Goal: Participate in discussion: Engage in conversation with other users on a specific topic

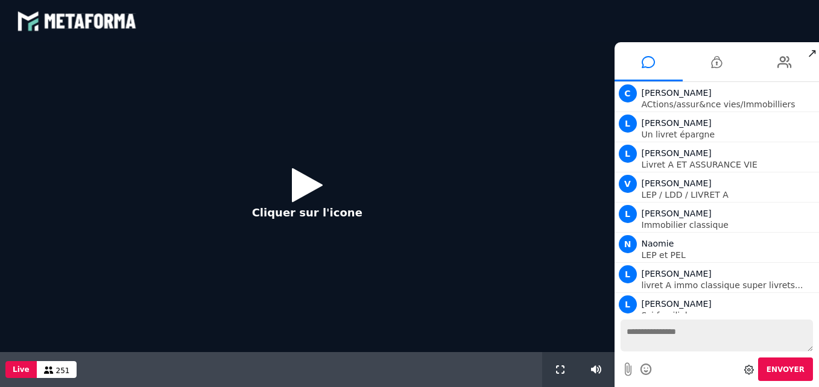
scroll to position [991, 0]
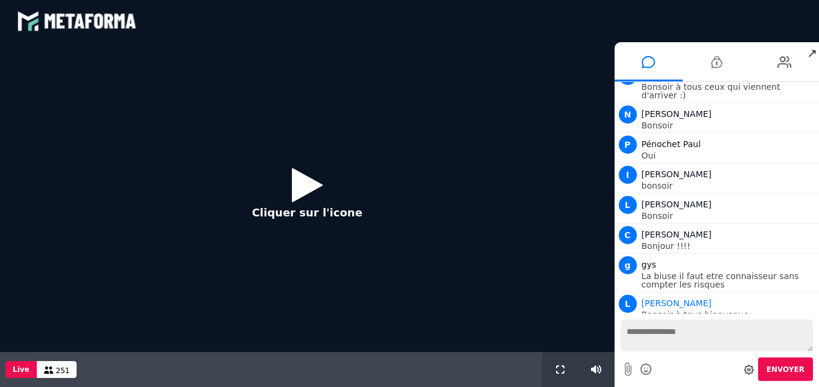
click at [287, 169] on button "Cliquer sur l'icone" at bounding box center [307, 198] width 135 height 78
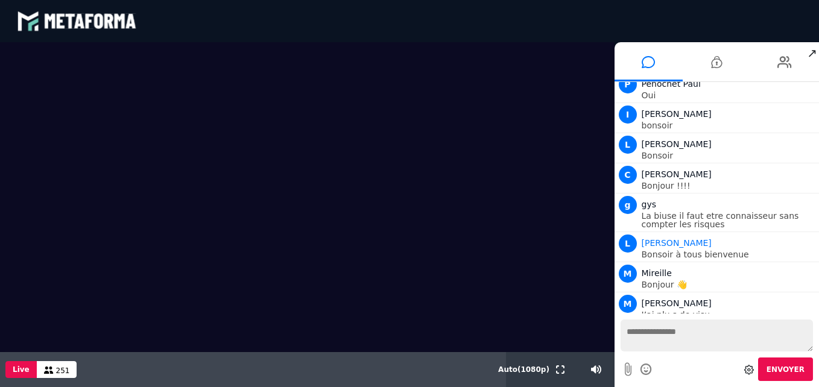
scroll to position [1090, 0]
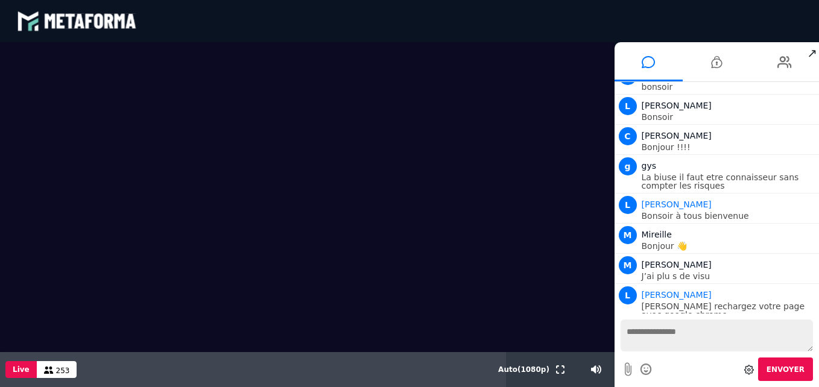
click at [569, 162] on video at bounding box center [307, 197] width 615 height 310
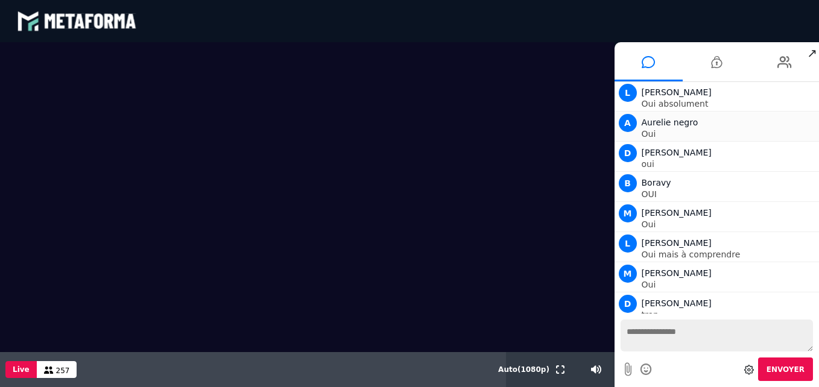
scroll to position [1784, 0]
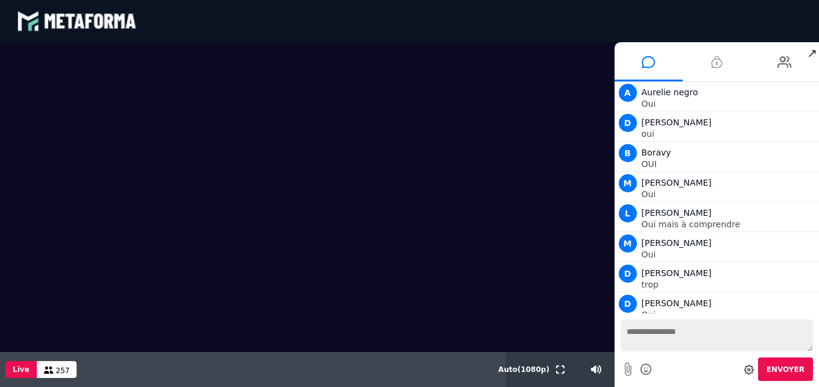
click at [718, 65] on icon at bounding box center [716, 62] width 11 height 30
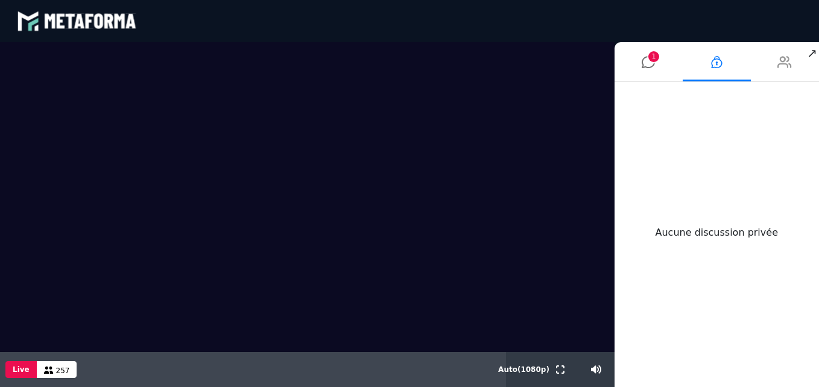
click at [782, 66] on icon at bounding box center [785, 62] width 14 height 30
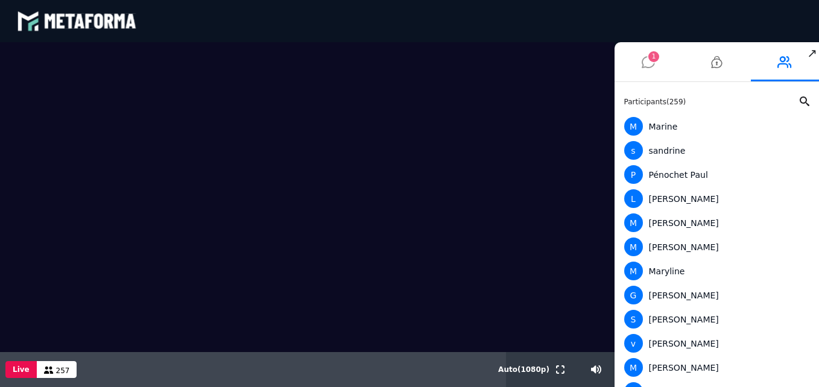
click at [642, 64] on icon at bounding box center [648, 62] width 13 height 30
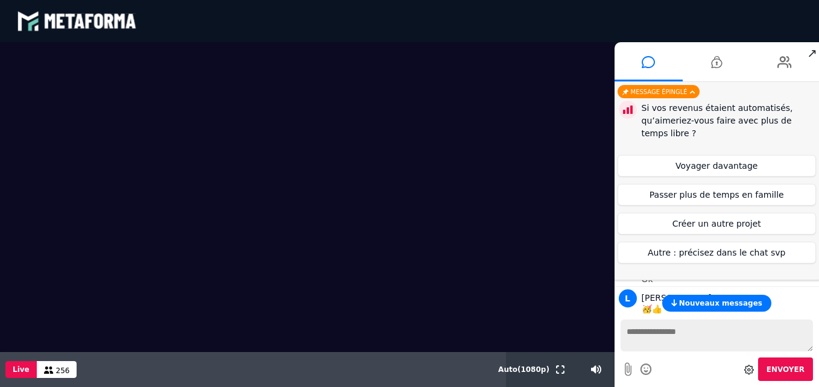
scroll to position [2878, 0]
click at [715, 168] on button "Voyager davantage" at bounding box center [717, 166] width 199 height 22
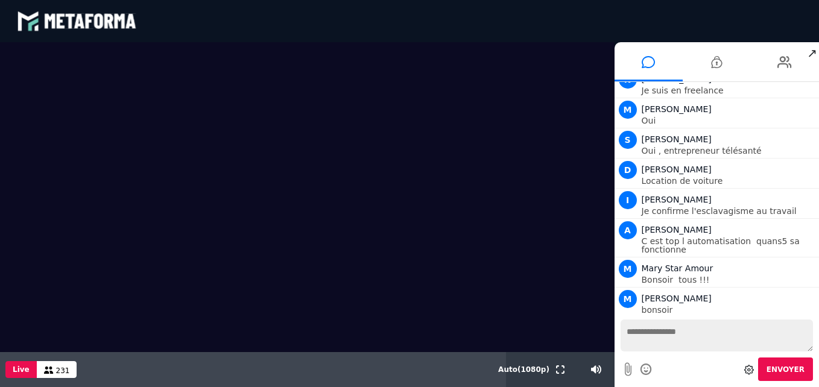
scroll to position [3921, 0]
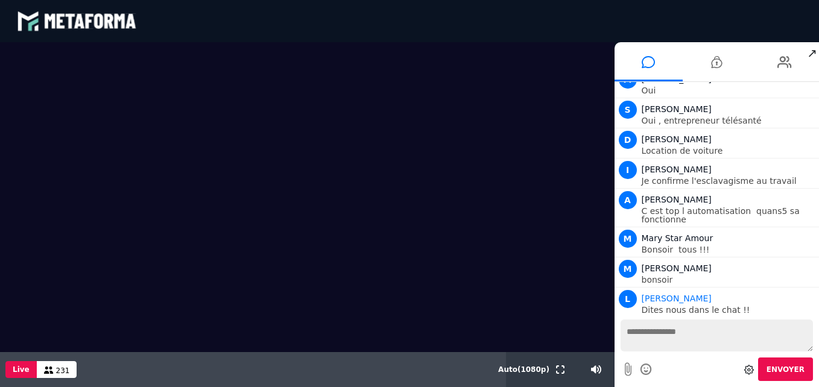
click at [661, 336] on textarea at bounding box center [717, 336] width 193 height 32
type textarea "***"
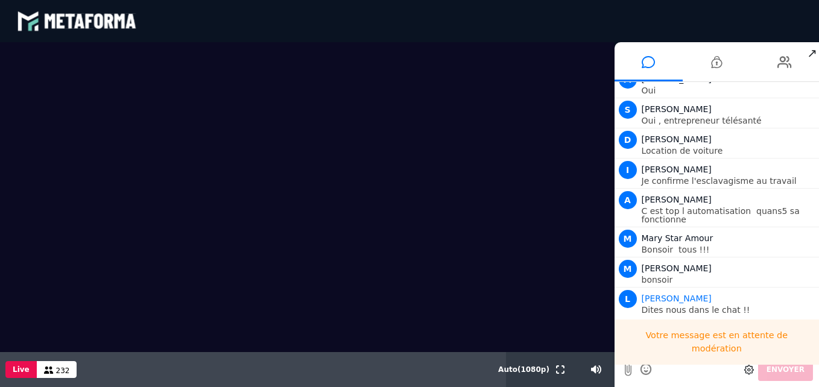
scroll to position [3951, 0]
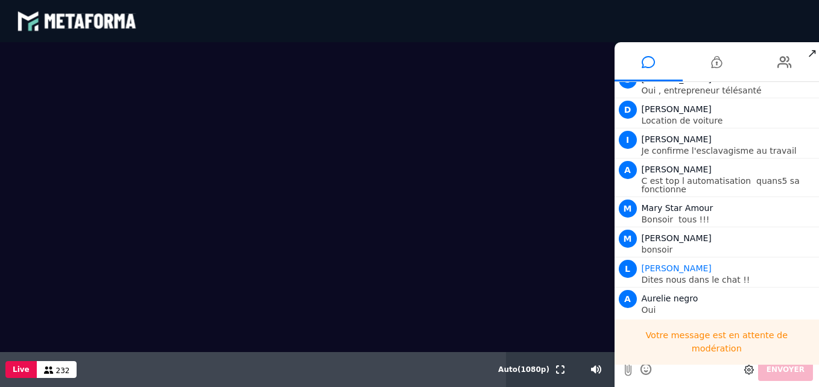
click at [661, 336] on div "Votre message est en attente de modération" at bounding box center [717, 342] width 205 height 45
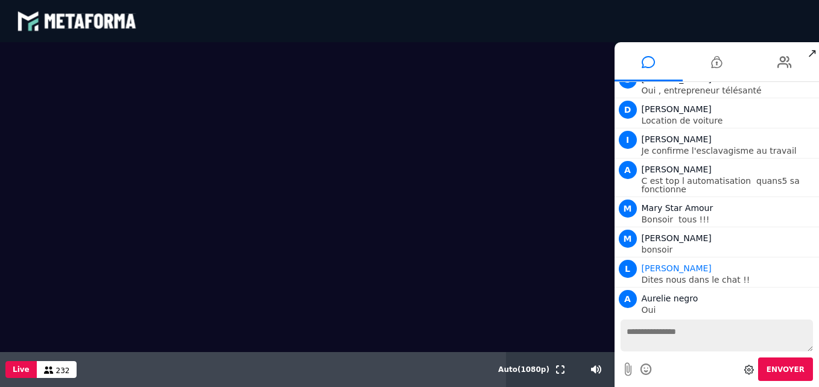
click at [677, 335] on textarea at bounding box center [717, 336] width 193 height 32
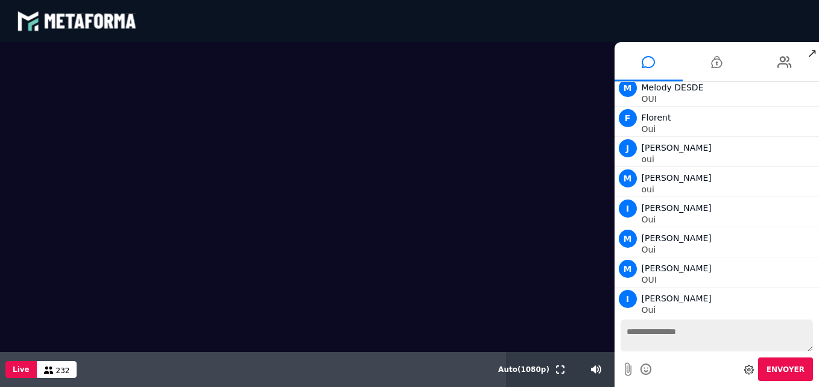
scroll to position [4222, 0]
type textarea "**********"
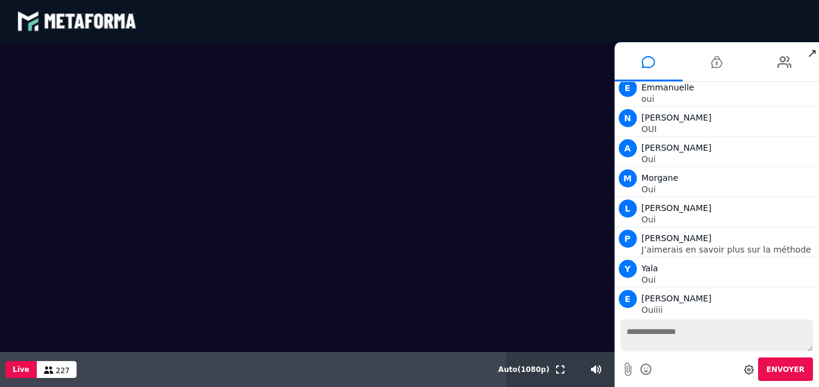
click at [469, 280] on video at bounding box center [307, 197] width 615 height 310
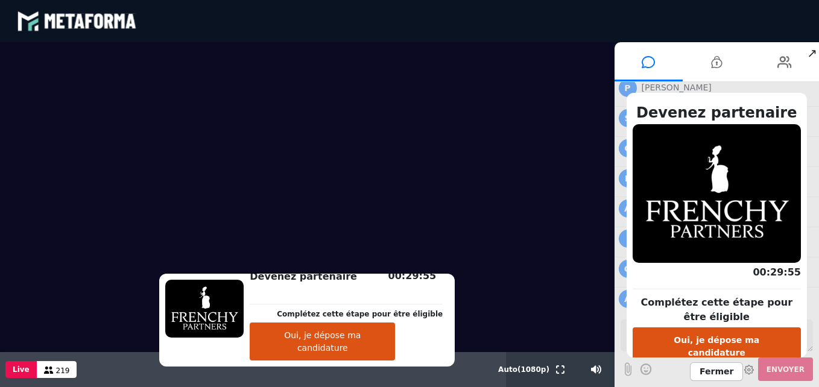
click at [358, 338] on button "Oui, je dépose ma candidature" at bounding box center [322, 342] width 145 height 38
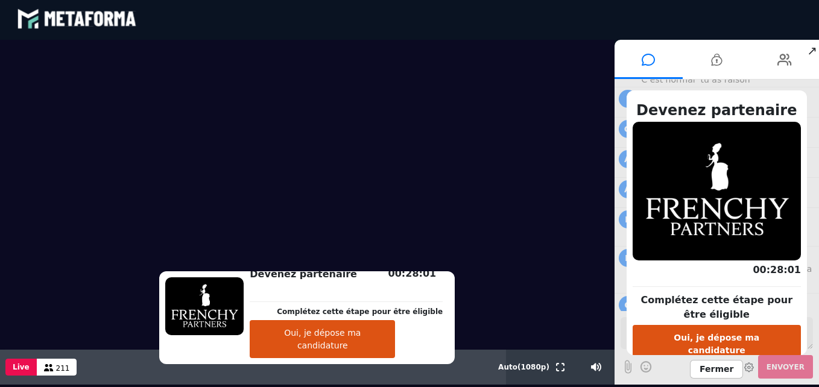
scroll to position [0, 0]
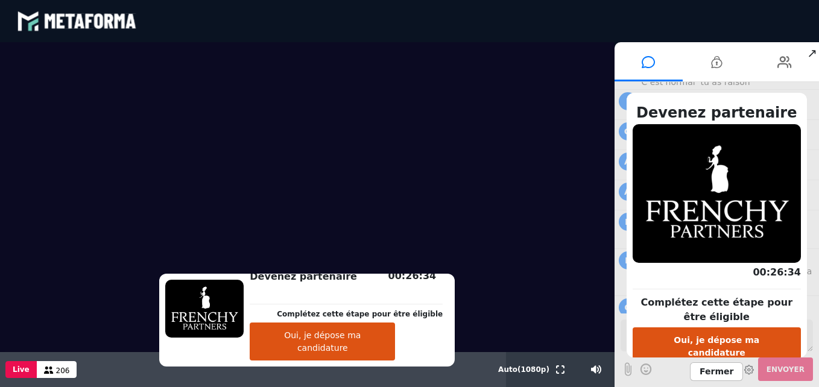
click at [716, 372] on span "Fermer" at bounding box center [716, 372] width 53 height 19
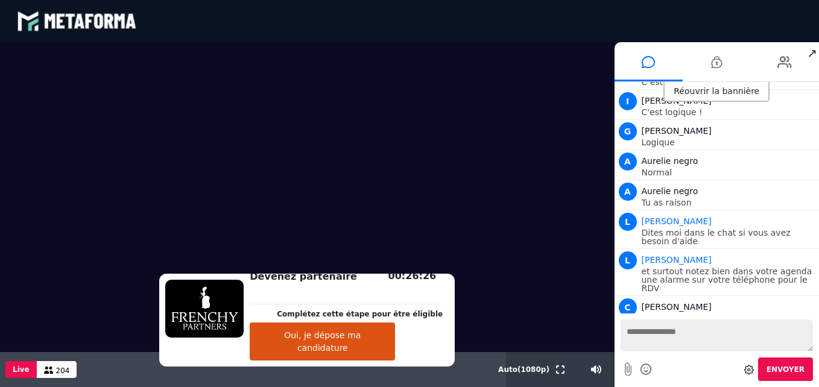
click at [693, 335] on textarea at bounding box center [717, 336] width 193 height 32
type textarea "**********"
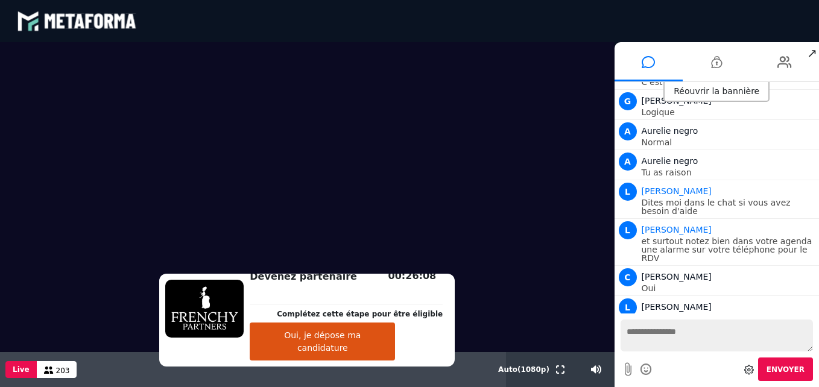
click at [491, 243] on video at bounding box center [307, 197] width 615 height 310
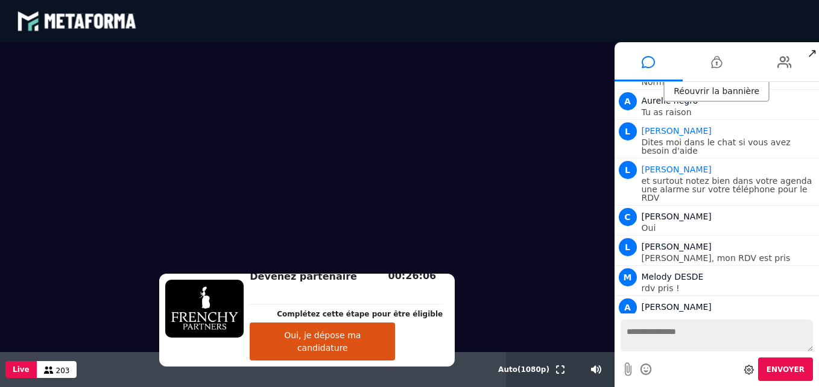
scroll to position [6833, 0]
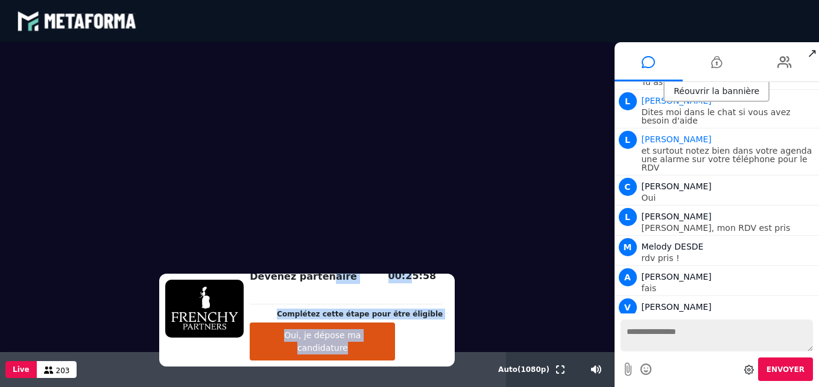
drag, startPoint x: 335, startPoint y: 293, endPoint x: 401, endPoint y: 290, distance: 65.2
click at [401, 290] on div "Devenez partenaire Complétez cette étape pour être éligible Oui, je dépose ma c…" at bounding box center [346, 320] width 205 height 81
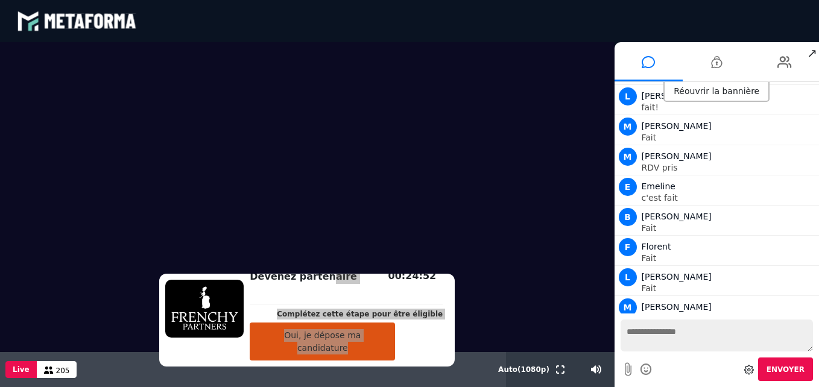
scroll to position [7135, 0]
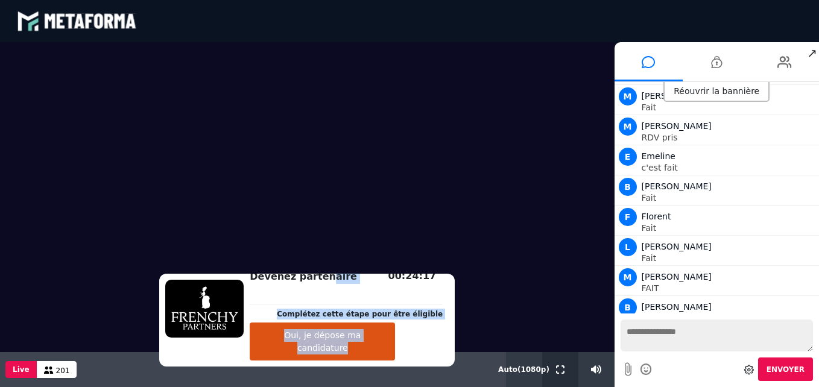
click at [557, 369] on icon at bounding box center [560, 370] width 8 height 8
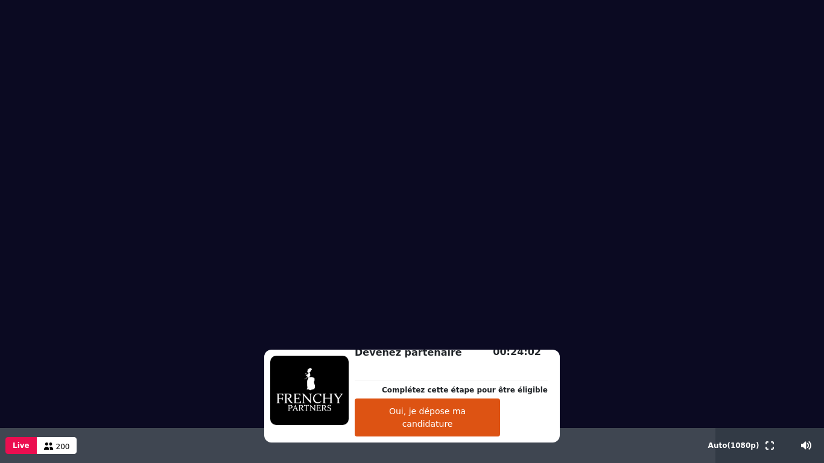
click at [507, 377] on div "Devenez partenaire Complétez cette étape pour être éligible Oui, je dépose ma c…" at bounding box center [451, 396] width 205 height 81
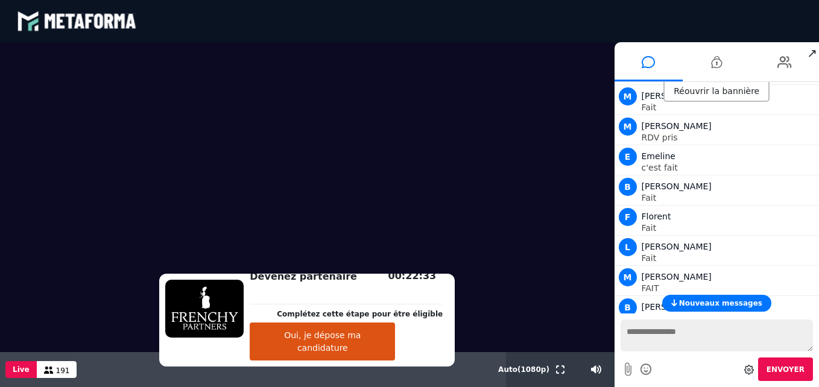
click at [678, 303] on button "Nouveaux messages" at bounding box center [716, 303] width 109 height 17
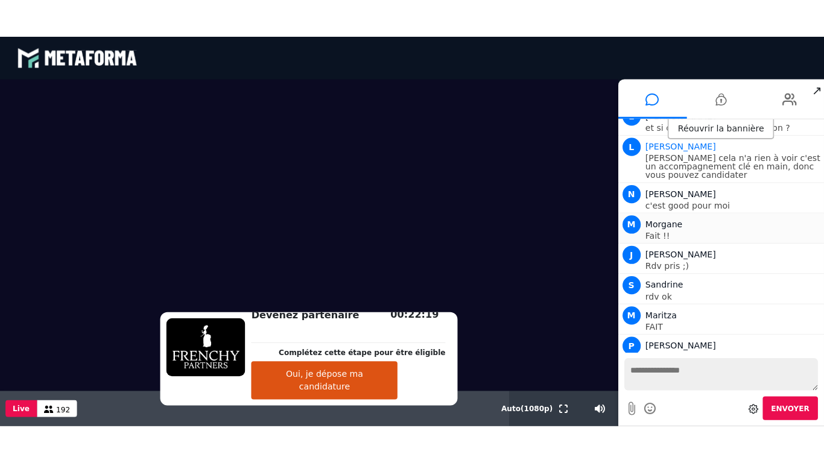
scroll to position [7755, 0]
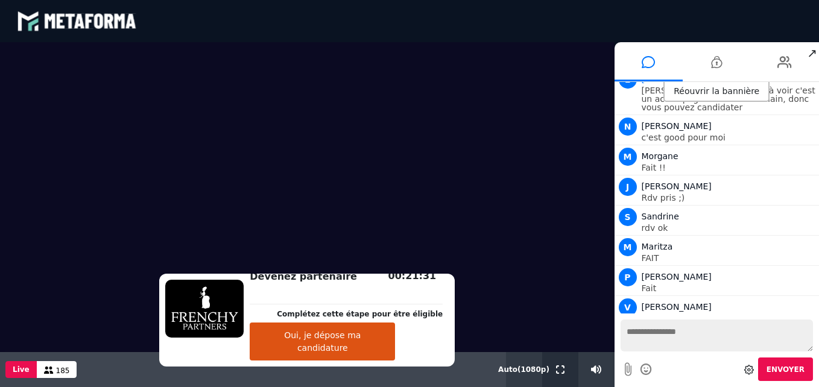
click at [554, 376] on button at bounding box center [560, 369] width 13 height 35
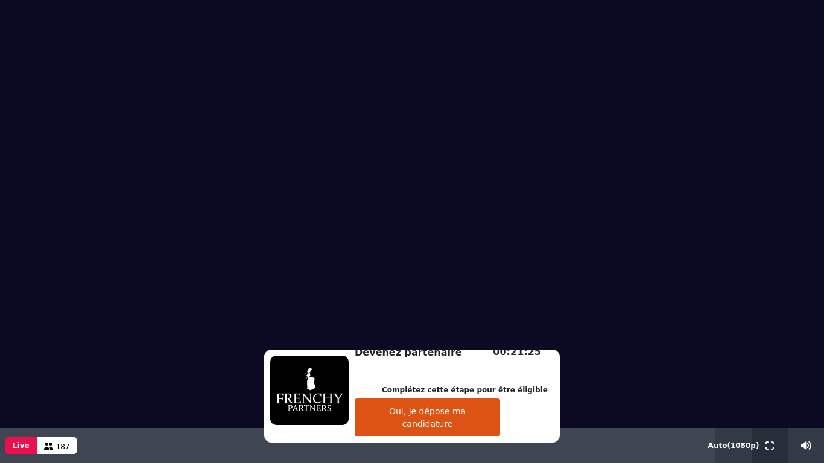
click at [775, 387] on button at bounding box center [769, 445] width 13 height 35
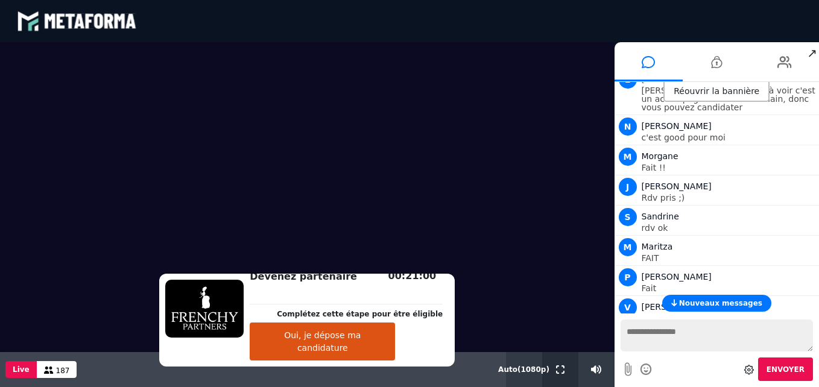
click at [562, 363] on button at bounding box center [560, 369] width 13 height 35
